Goal: Task Accomplishment & Management: Manage account settings

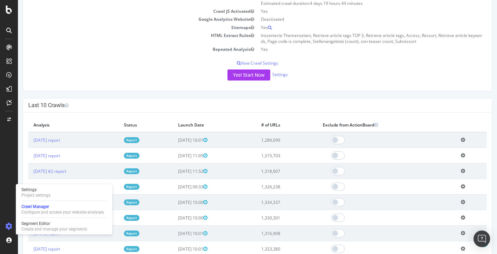
scroll to position [116, 0]
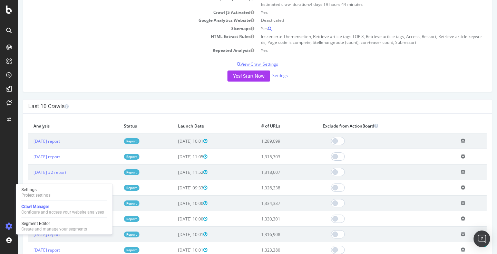
click at [251, 65] on p "View Crawl Settings" at bounding box center [257, 64] width 458 height 6
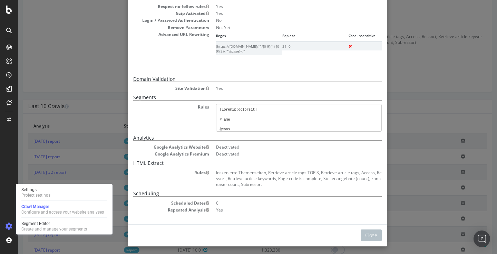
scroll to position [197, 0]
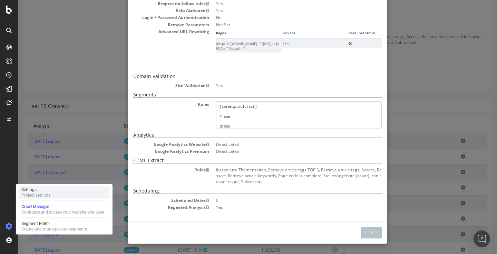
click at [51, 187] on div "Settings Project settings" at bounding box center [64, 192] width 91 height 12
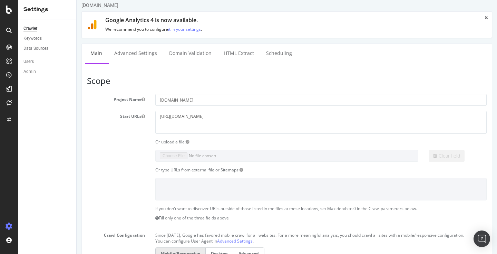
scroll to position [6, 0]
